Goal: Information Seeking & Learning: Learn about a topic

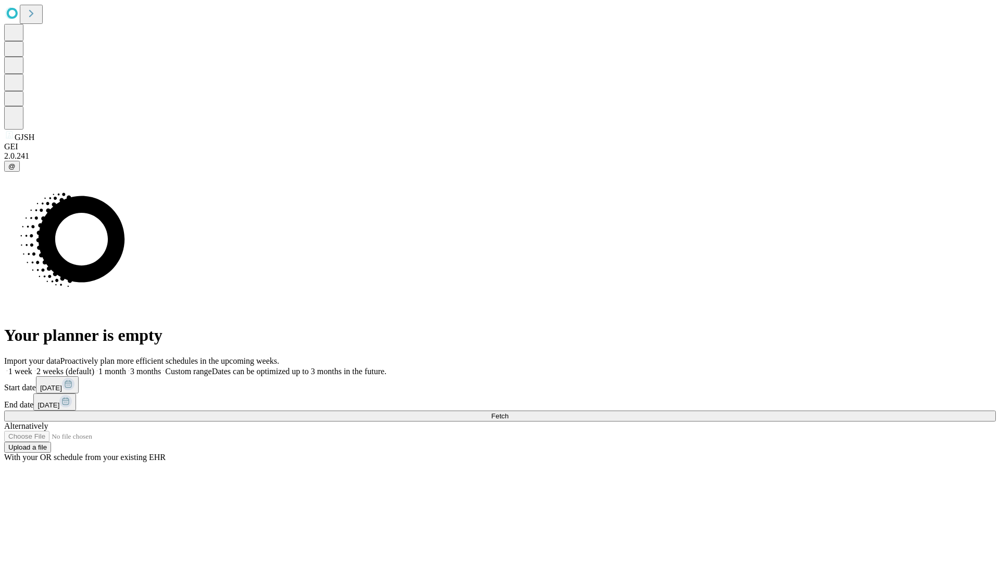
click at [508, 412] on span "Fetch" at bounding box center [499, 416] width 17 height 8
